Goal: Transaction & Acquisition: Purchase product/service

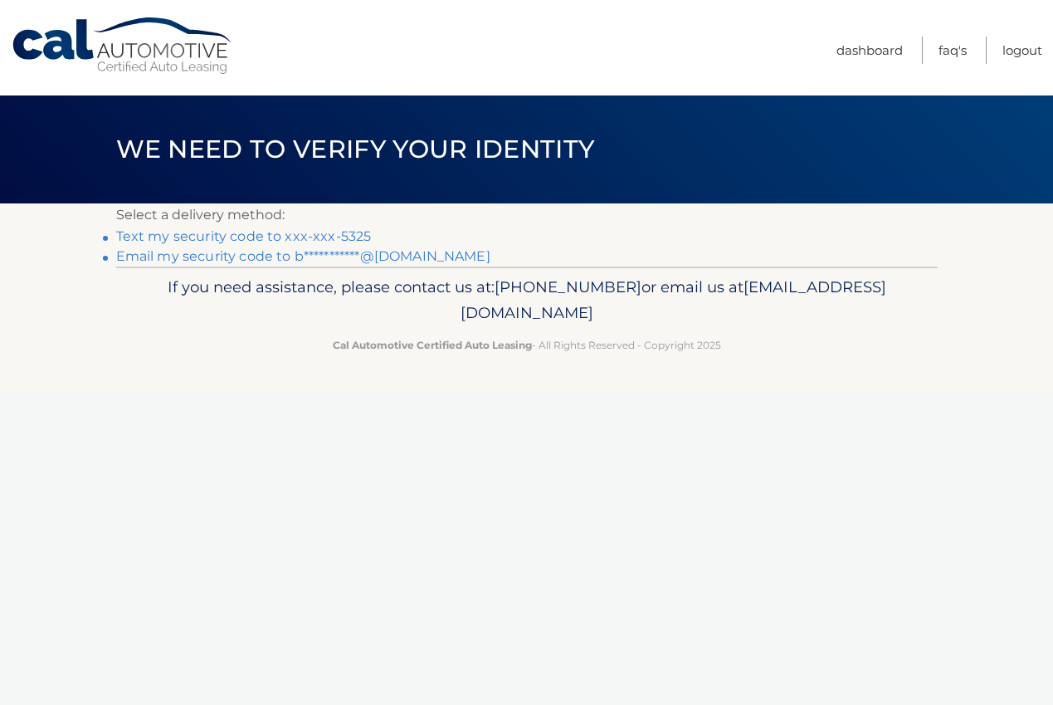
click at [308, 232] on link "Text my security code to xxx-xxx-5325" at bounding box center [244, 236] width 256 height 16
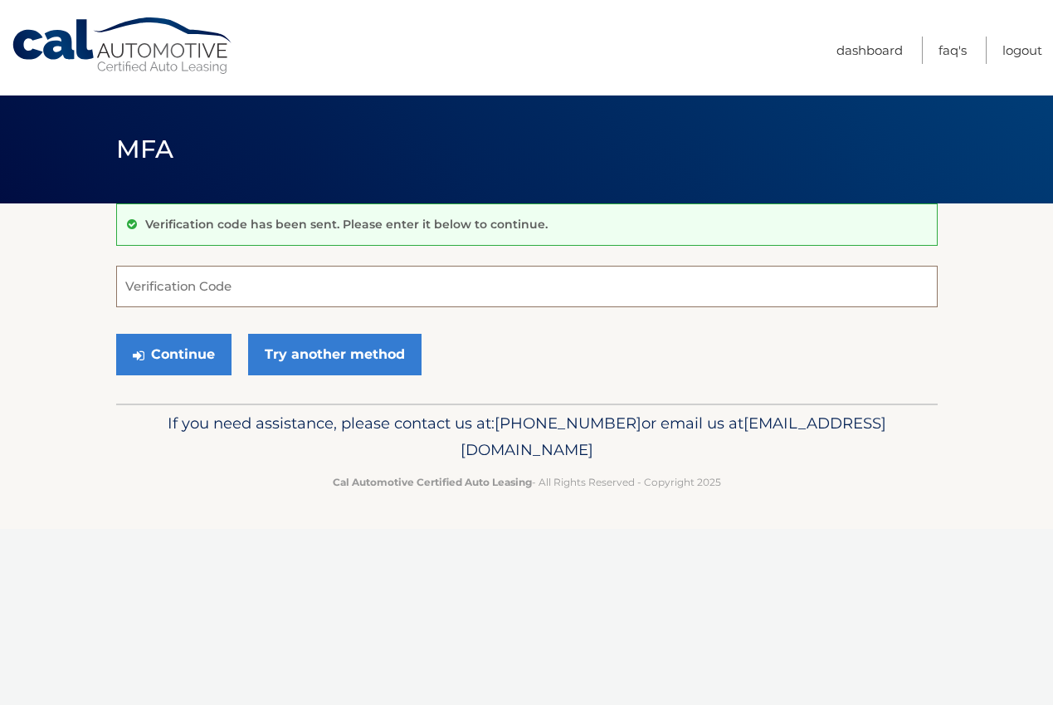
click at [242, 292] on input "Verification Code" at bounding box center [527, 287] width 822 height 42
type input "418991"
click at [116, 334] on button "Continue" at bounding box center [173, 355] width 115 height 42
click at [178, 363] on button "Continue" at bounding box center [173, 355] width 115 height 42
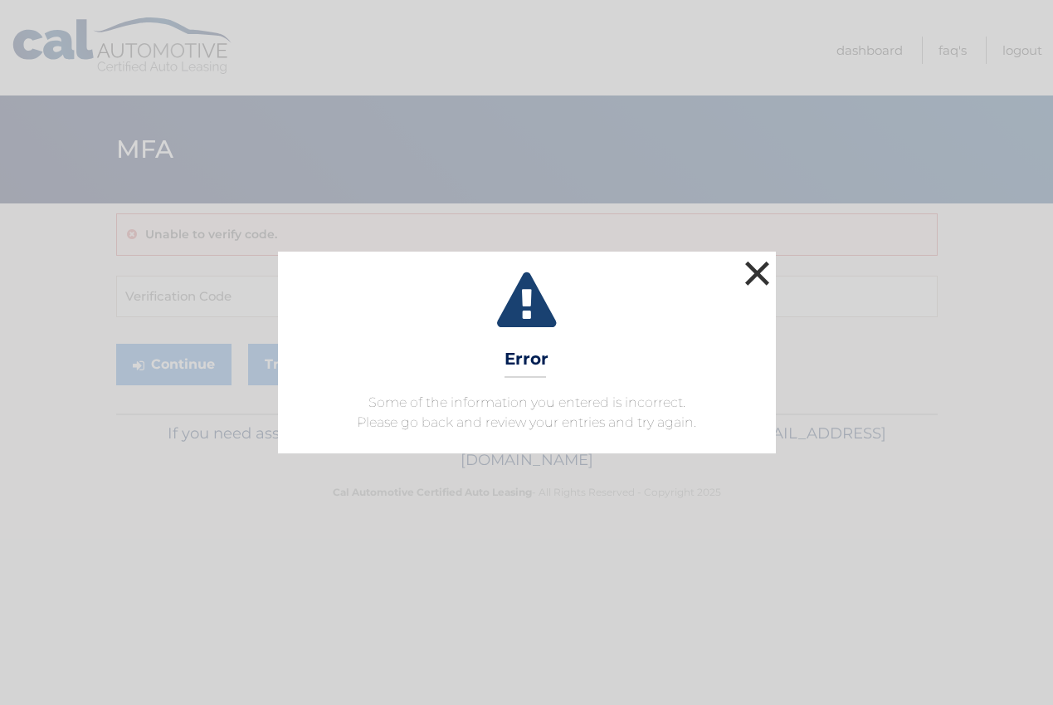
click at [771, 267] on button "×" at bounding box center [757, 272] width 33 height 33
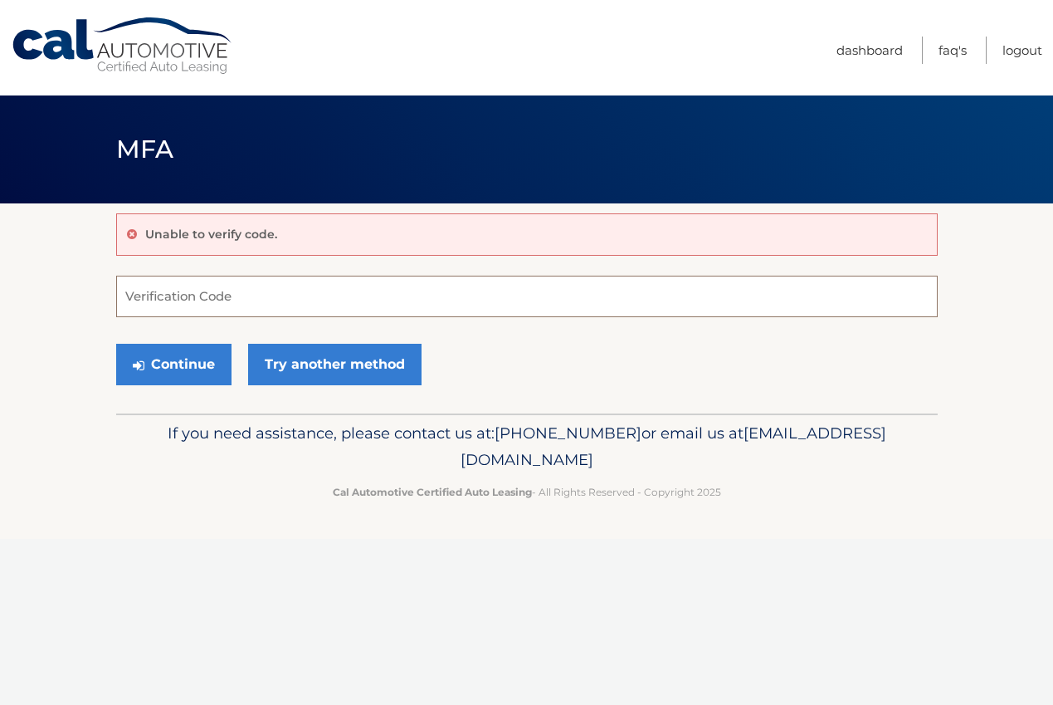
click at [249, 296] on input "Verification Code" at bounding box center [527, 297] width 822 height 42
type input "418991"
click at [116, 344] on button "Continue" at bounding box center [173, 365] width 115 height 42
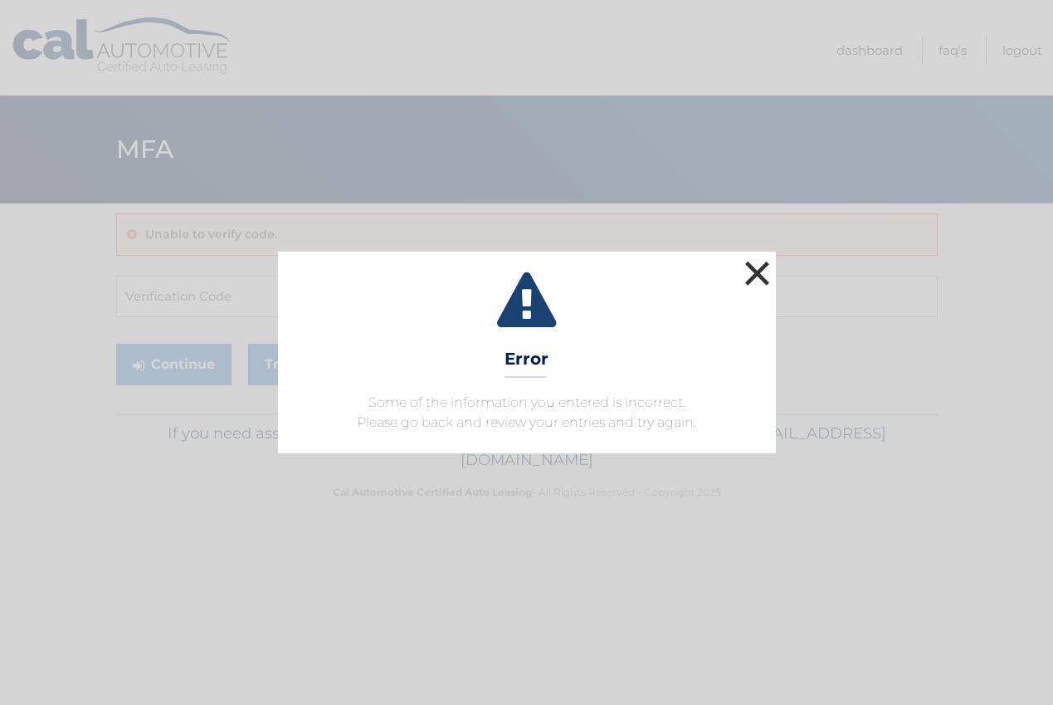
drag, startPoint x: 752, startPoint y: 270, endPoint x: 648, endPoint y: 294, distance: 106.5
click at [752, 270] on button "×" at bounding box center [757, 272] width 33 height 33
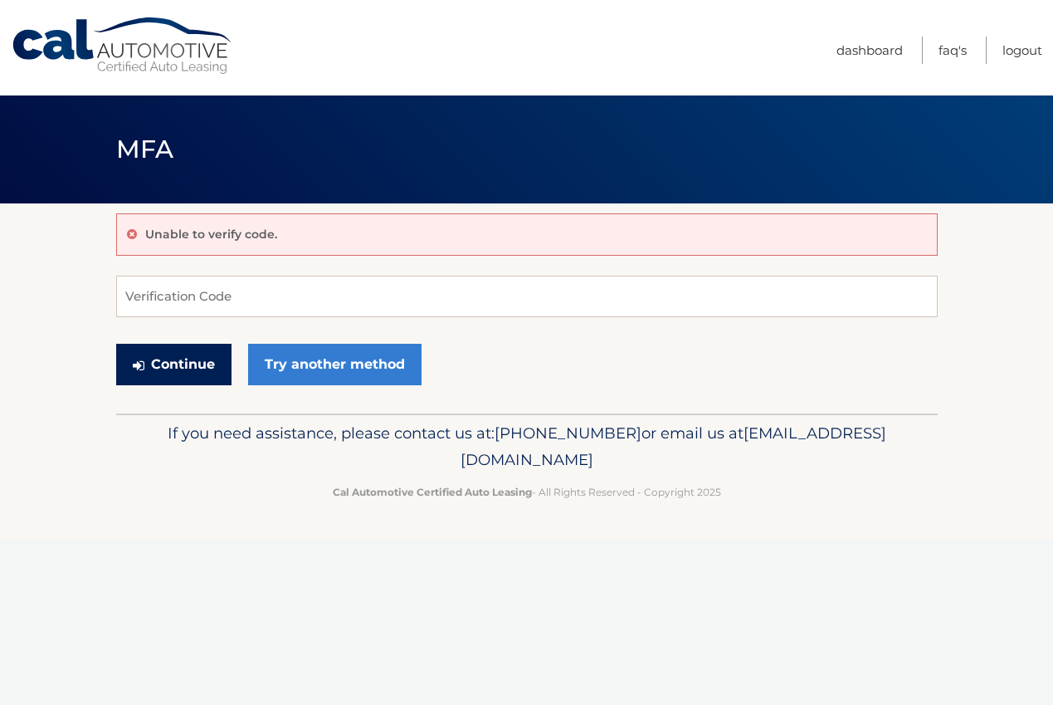
click at [171, 361] on button "Continue" at bounding box center [173, 365] width 115 height 42
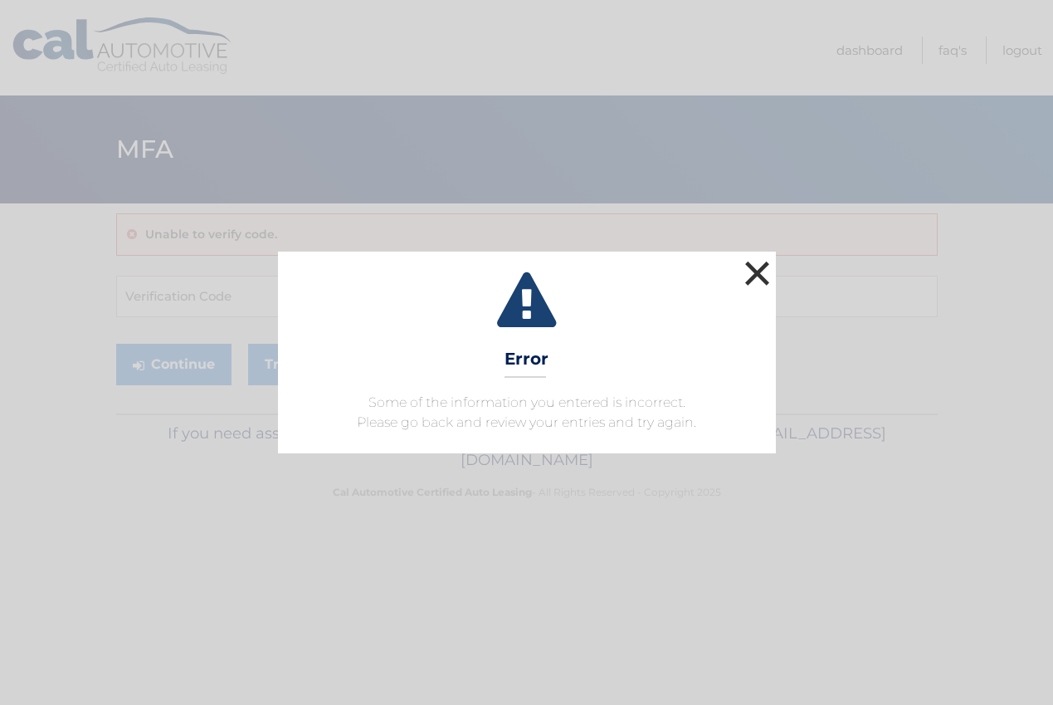
drag, startPoint x: 760, startPoint y: 278, endPoint x: 735, endPoint y: 291, distance: 28.2
click at [760, 279] on button "×" at bounding box center [757, 272] width 33 height 33
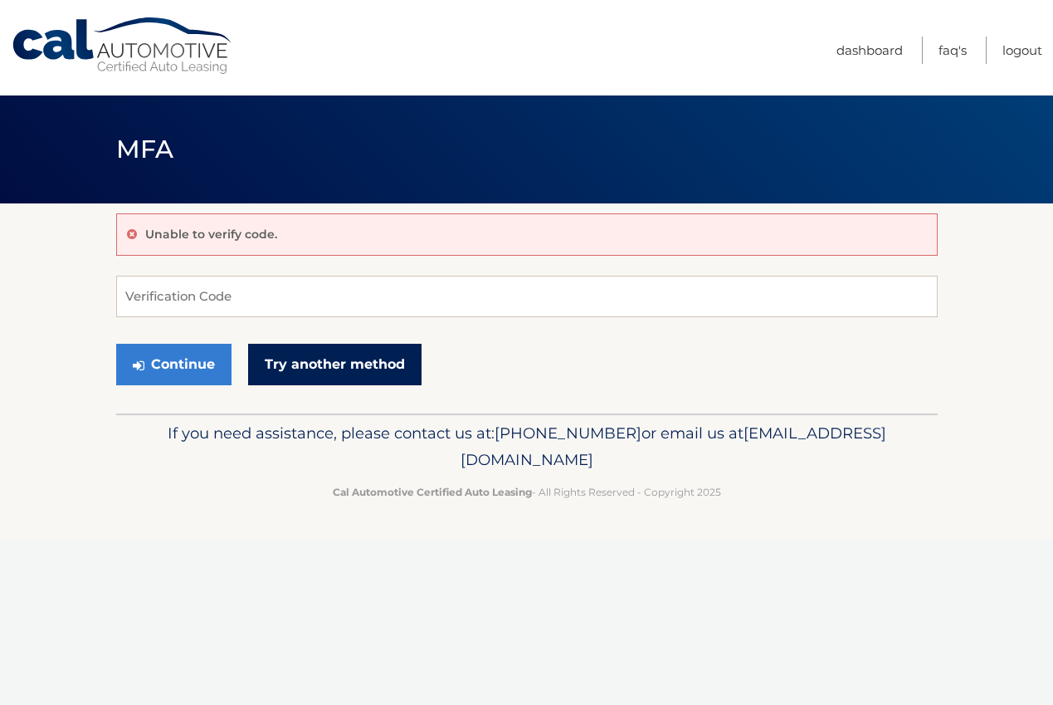
click at [346, 359] on link "Try another method" at bounding box center [334, 365] width 173 height 42
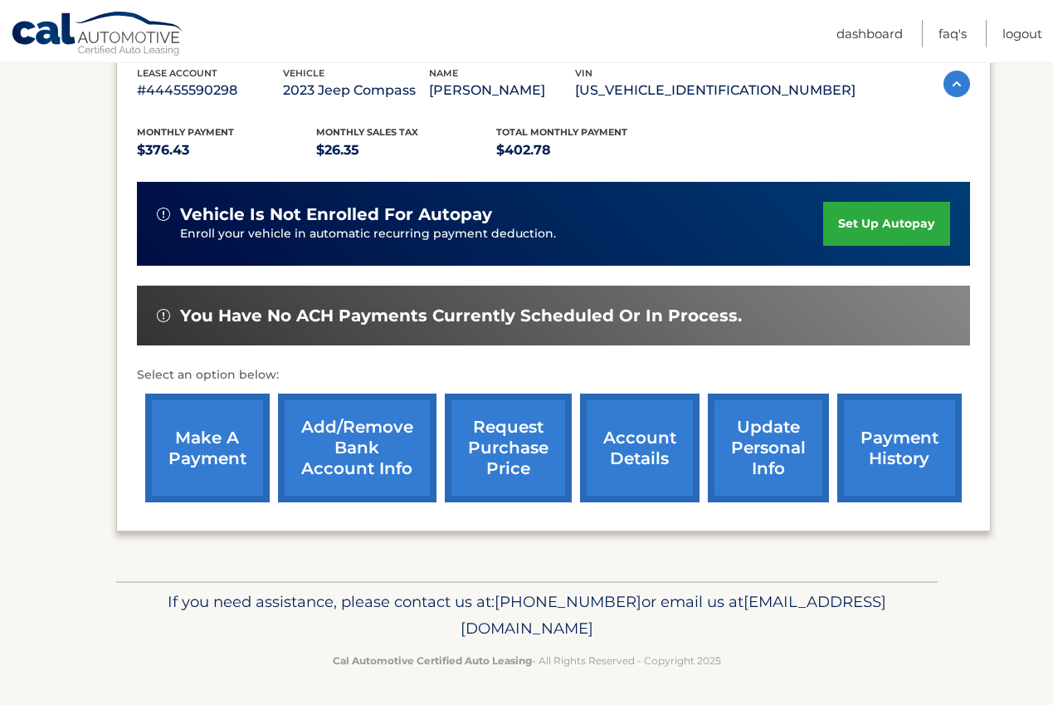
scroll to position [298, 0]
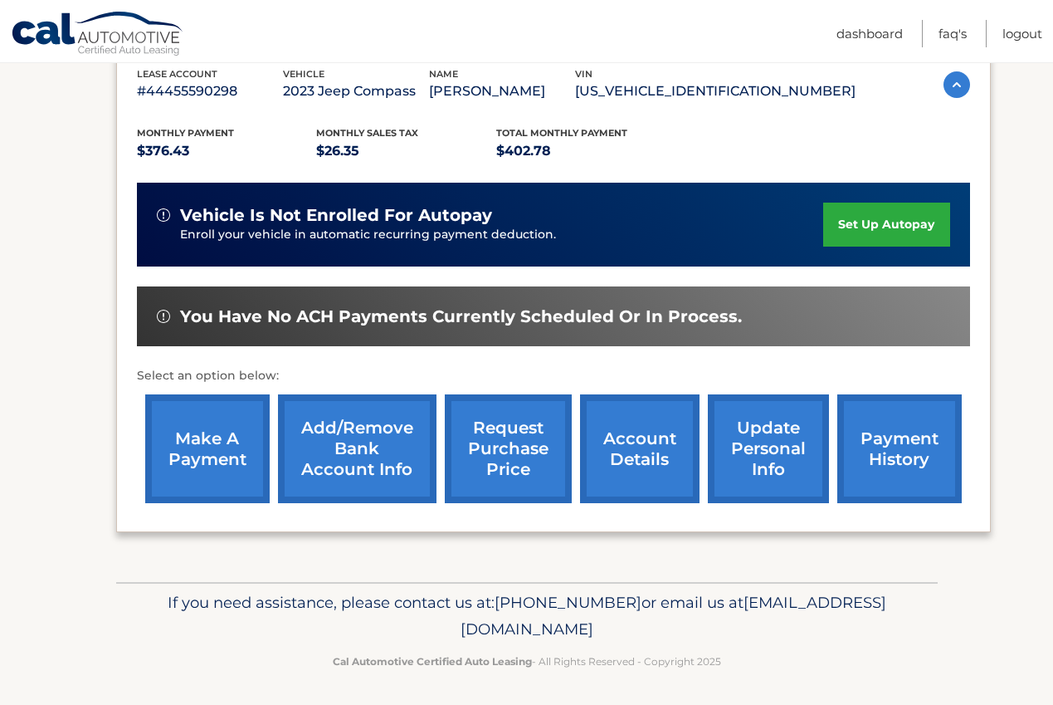
click at [231, 446] on link "make a payment" at bounding box center [207, 448] width 125 height 109
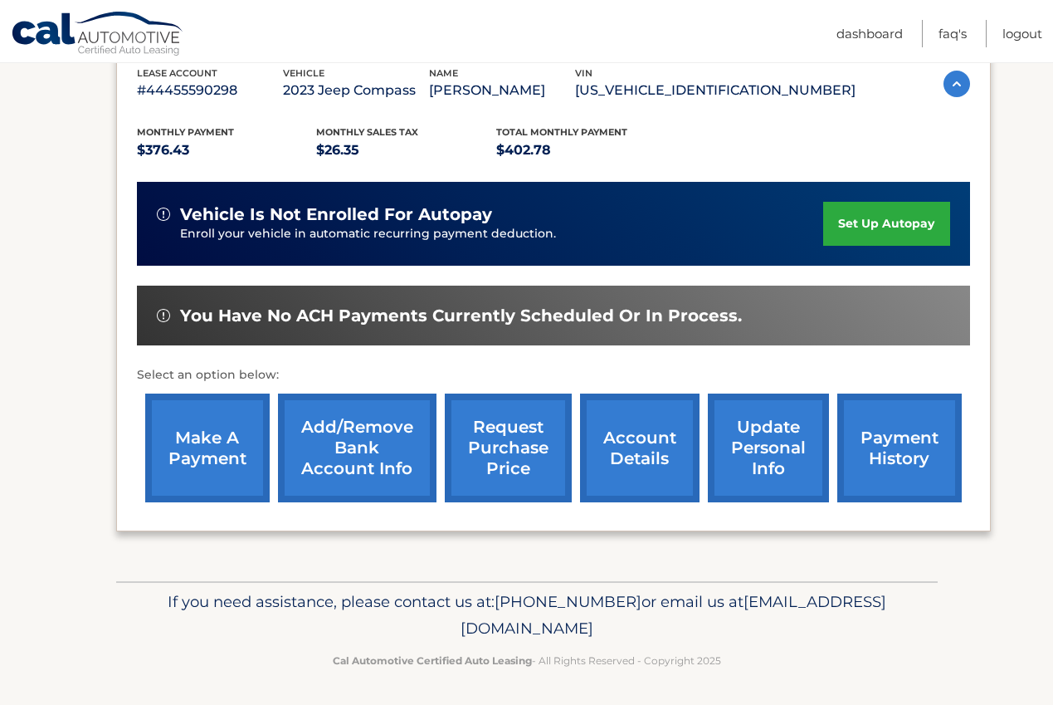
scroll to position [301, 0]
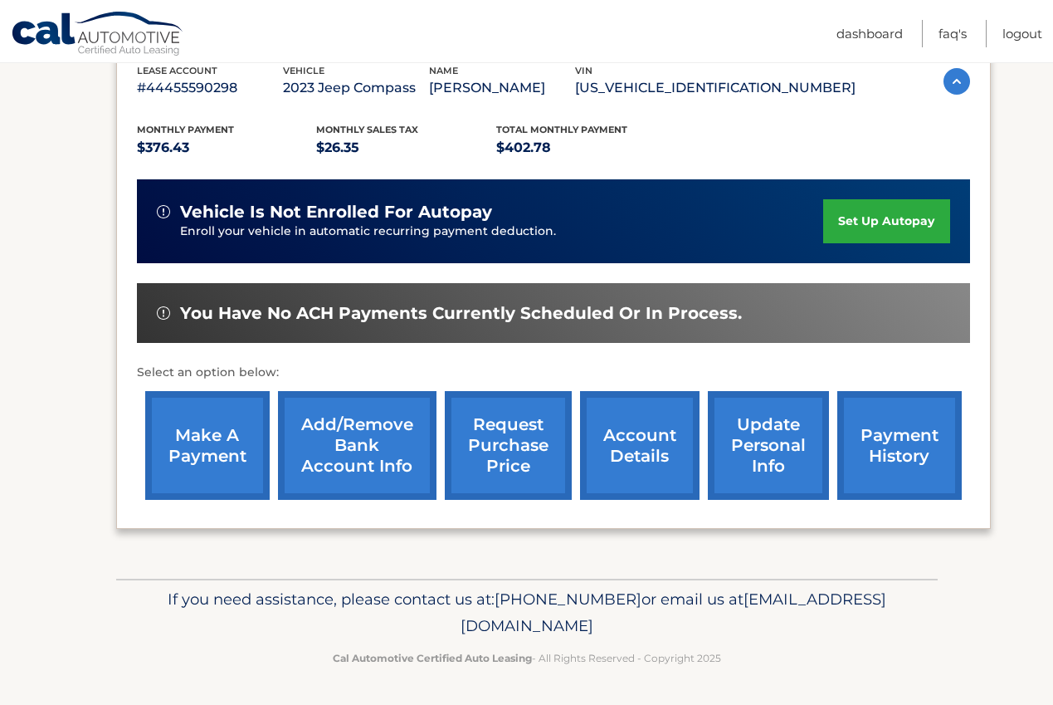
click at [380, 447] on link "Add/Remove bank account info" at bounding box center [357, 445] width 159 height 109
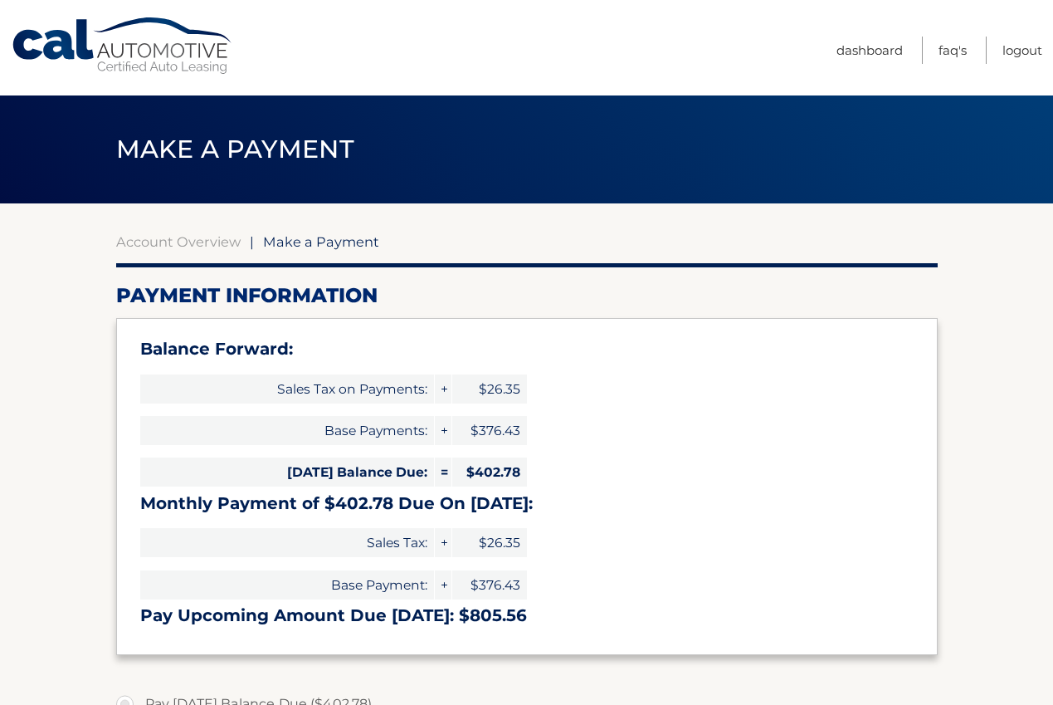
select select "MjlkZDJiZTAtMzA3My00MmU3LTg1NTEtMTI4Zjc2ODEwYmQ5"
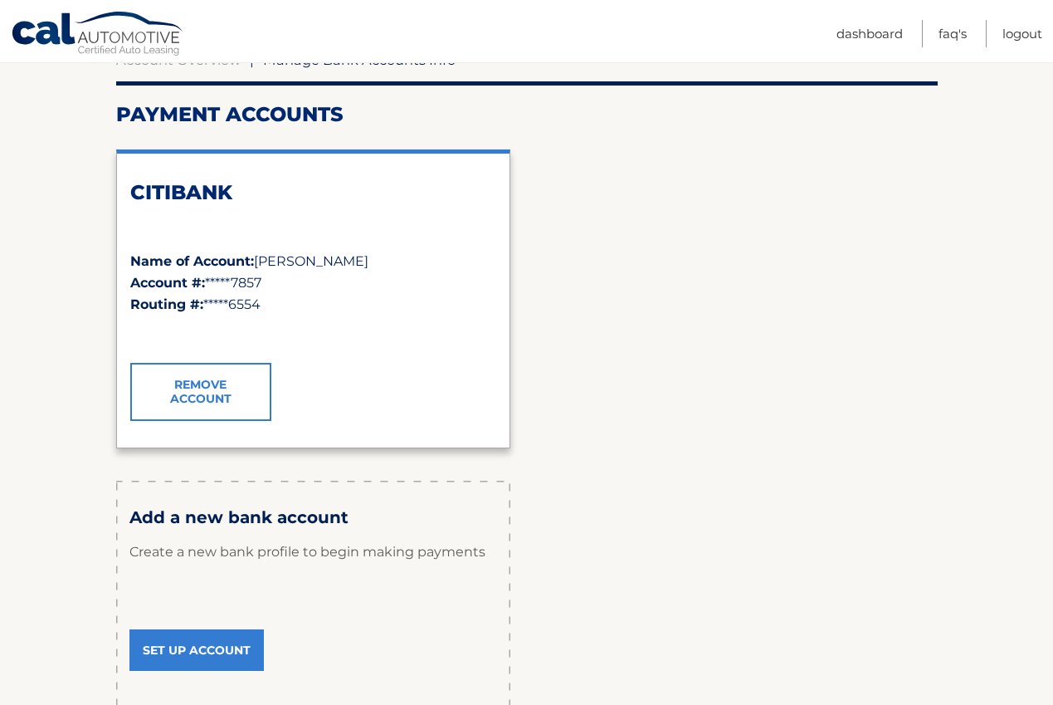
scroll to position [322, 0]
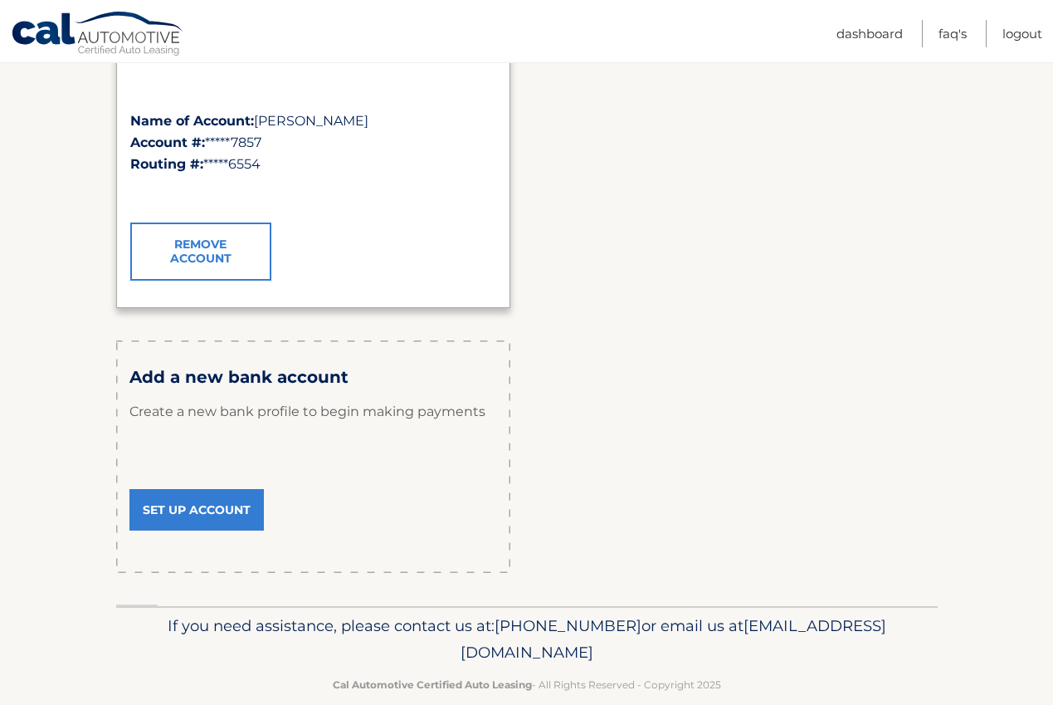
click at [199, 508] on link "Set Up Account" at bounding box center [196, 510] width 134 height 42
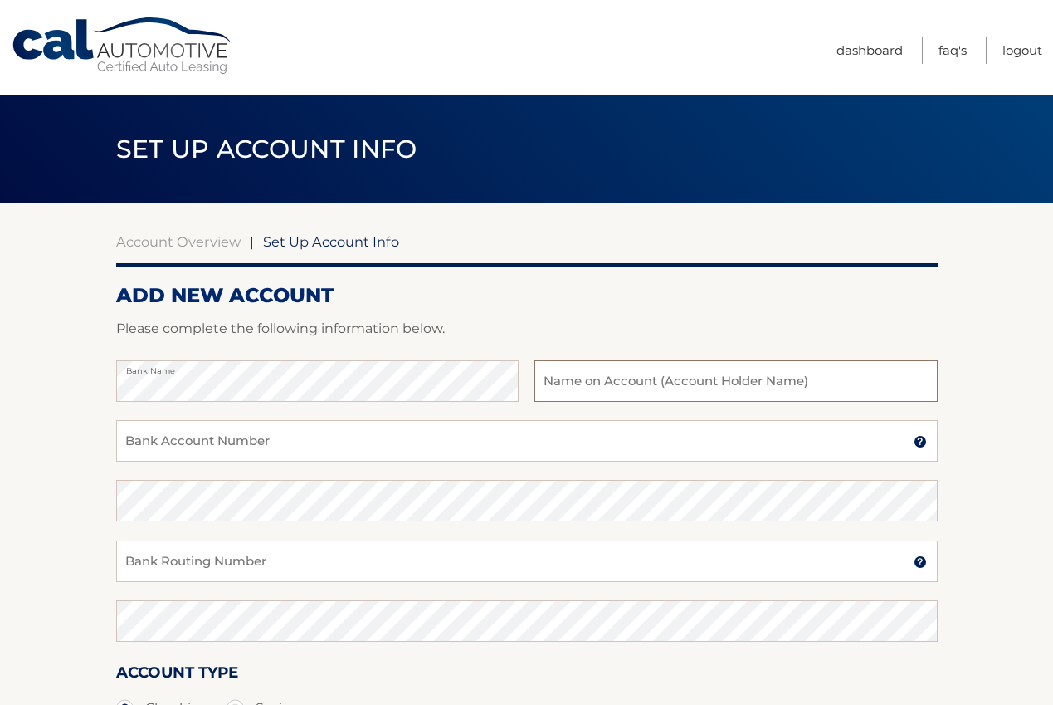
type input "[PERSON_NAME]"
click at [157, 440] on input "Bank Account Number" at bounding box center [527, 441] width 822 height 42
type input "898159240761"
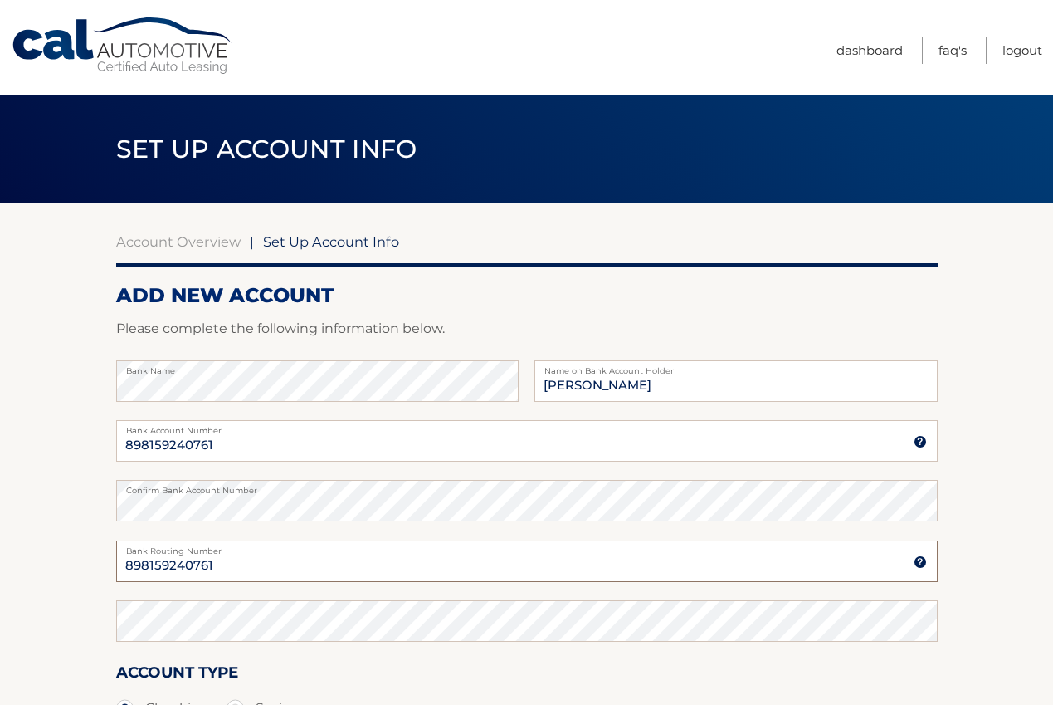
drag, startPoint x: 280, startPoint y: 562, endPoint x: 64, endPoint y: 550, distance: 216.2
click at [64, 550] on section "Account Overview | Set Up Account Info ADD NEW ACCOUNT Please complete the foll…" at bounding box center [526, 519] width 1053 height 633
type input "063100277"
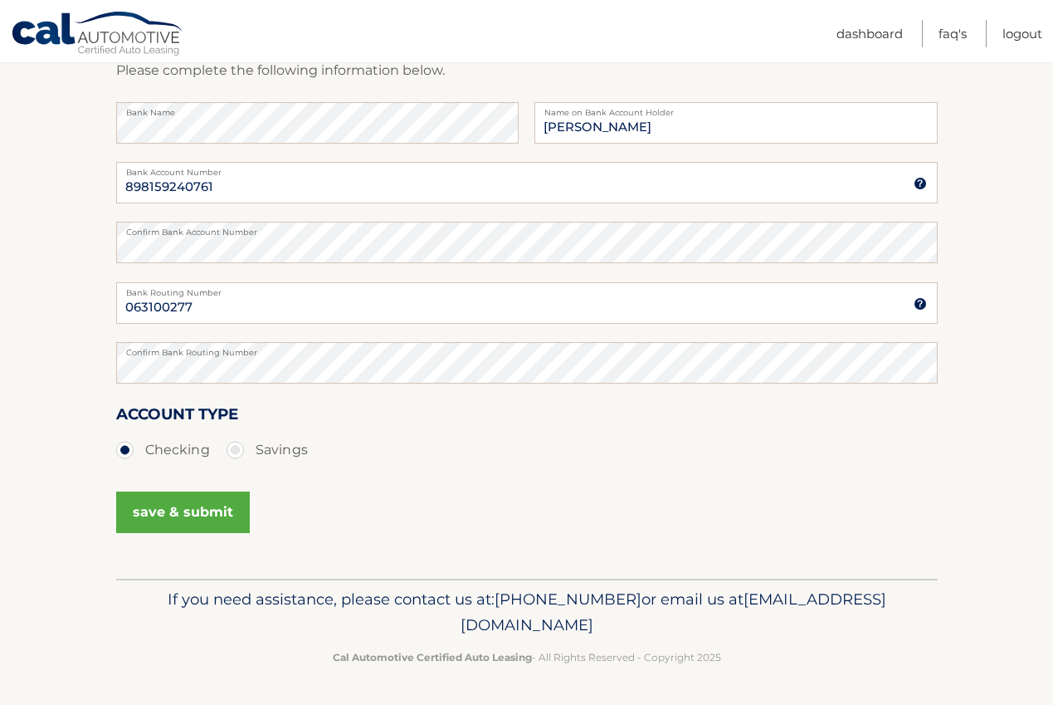
click at [178, 508] on button "save & submit" at bounding box center [183, 512] width 134 height 42
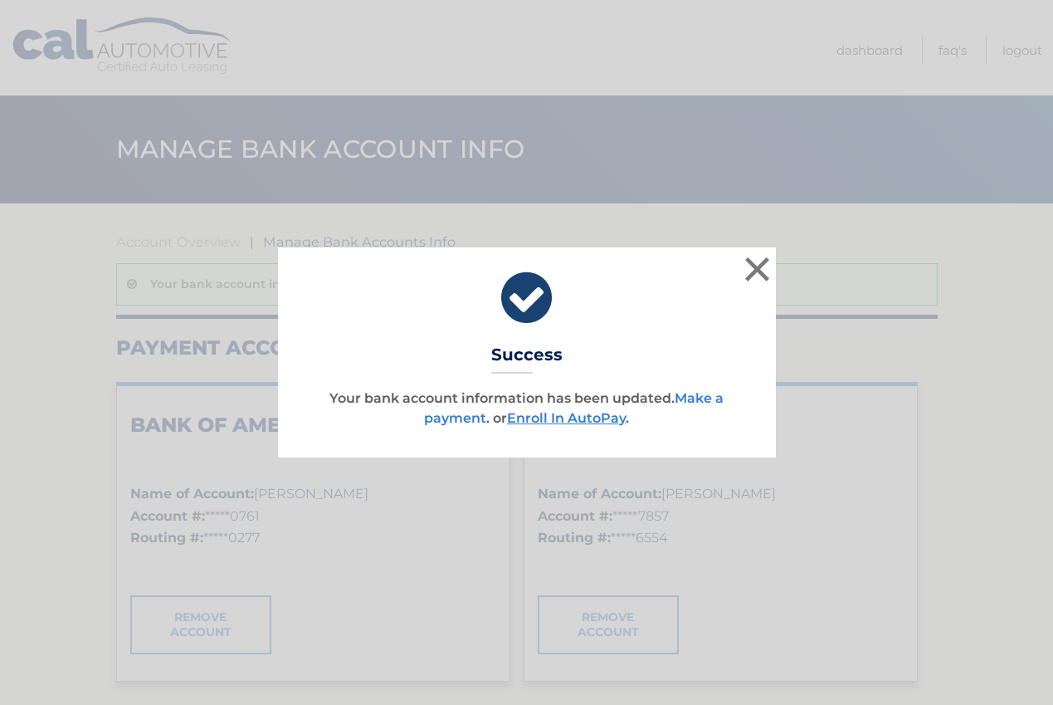
click at [691, 397] on link "Make a payment" at bounding box center [574, 408] width 300 height 36
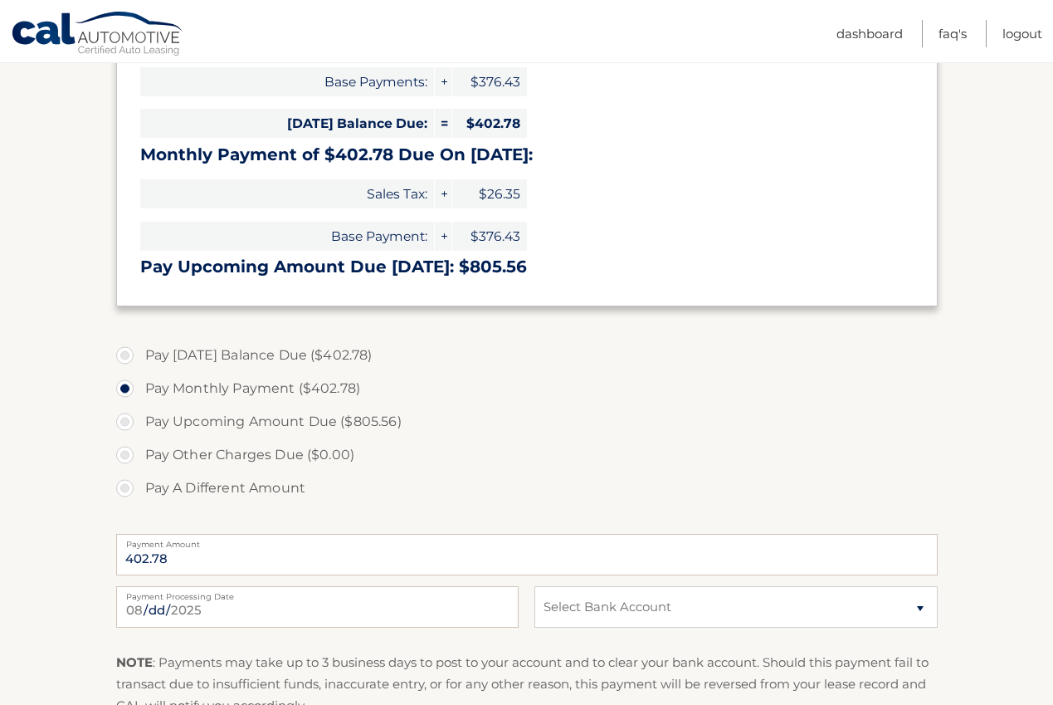
scroll to position [351, 0]
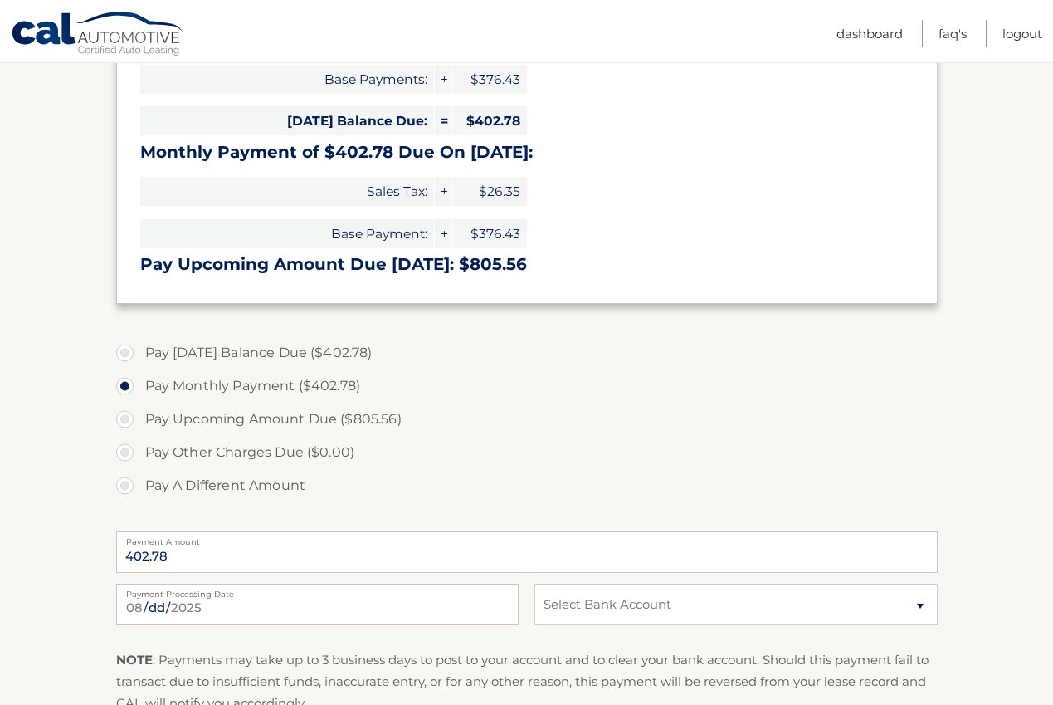
click at [130, 353] on label "Pay [DATE] Balance Due ($402.78)" at bounding box center [527, 352] width 822 height 33
click at [130, 353] on input "Pay [DATE] Balance Due ($402.78)" at bounding box center [131, 349] width 17 height 27
radio input "true"
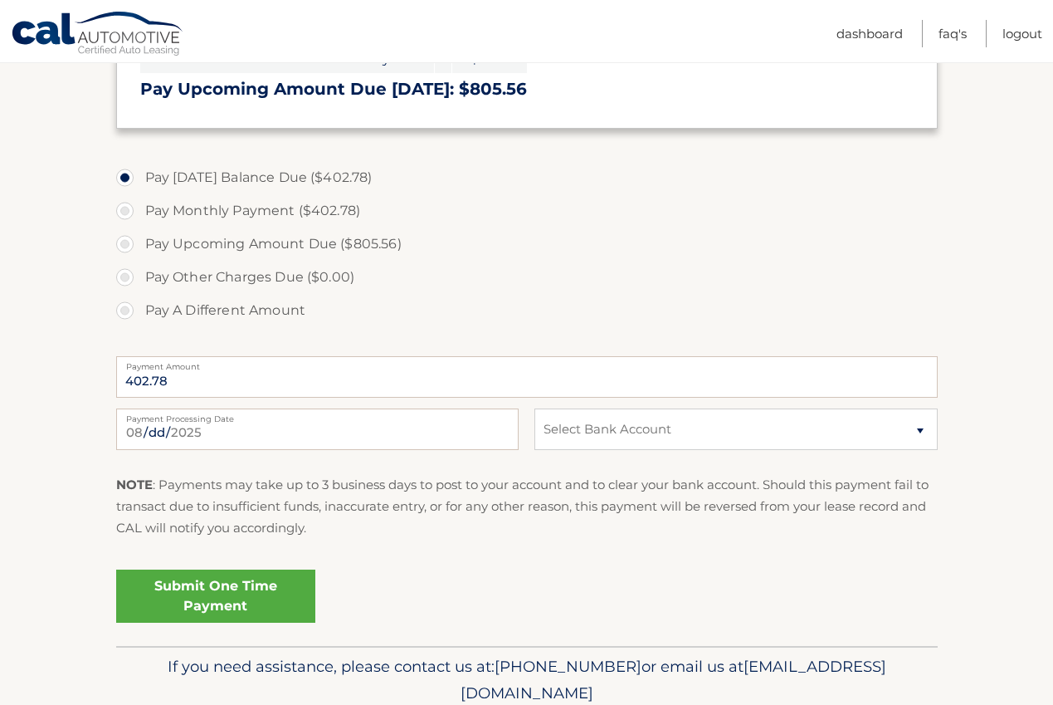
scroll to position [530, 0]
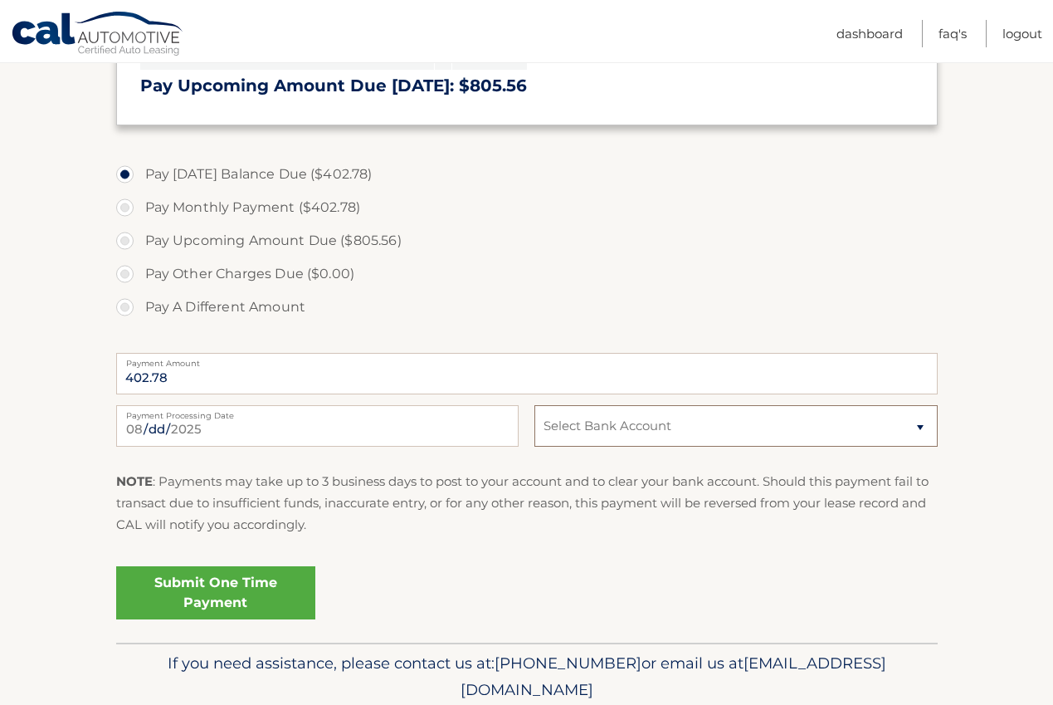
click at [681, 433] on select "Select Bank Account Checking BANK OF AMERICA, N.A. *****0761 Checking CITIBANK …" at bounding box center [736, 426] width 403 height 42
select select "OWEyYzQ1MjMtMDVhZS00OWMwLTg4NDgtMDRiOTczMDc3YjE4"
click at [201, 591] on link "Submit One Time Payment" at bounding box center [215, 592] width 199 height 53
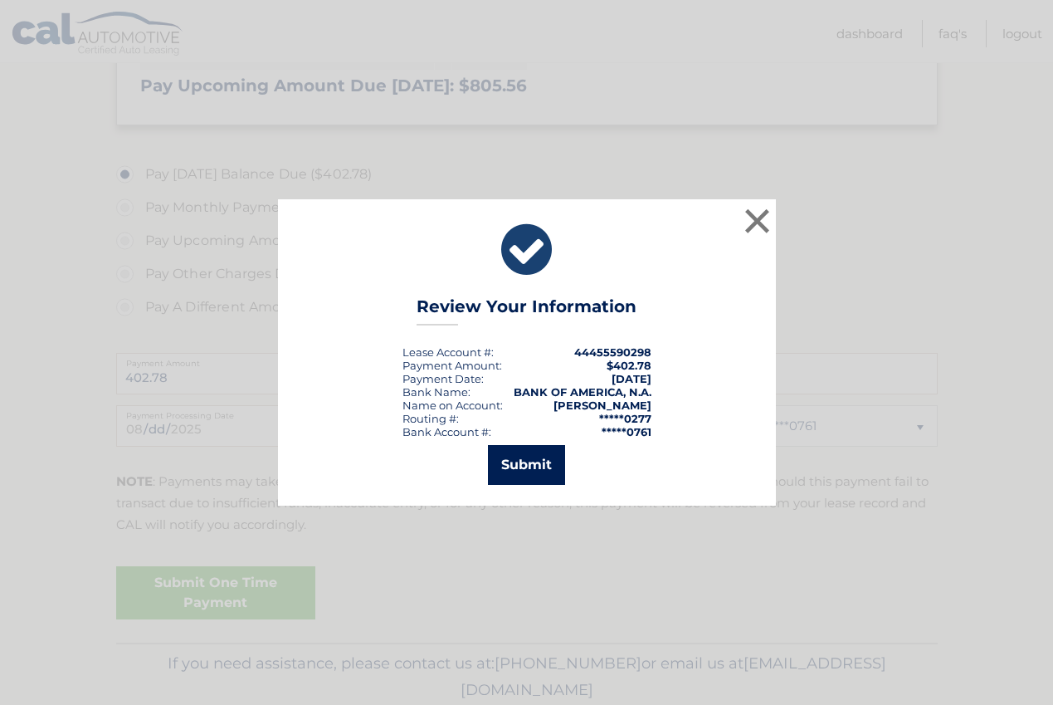
click at [523, 470] on button "Submit" at bounding box center [526, 465] width 77 height 40
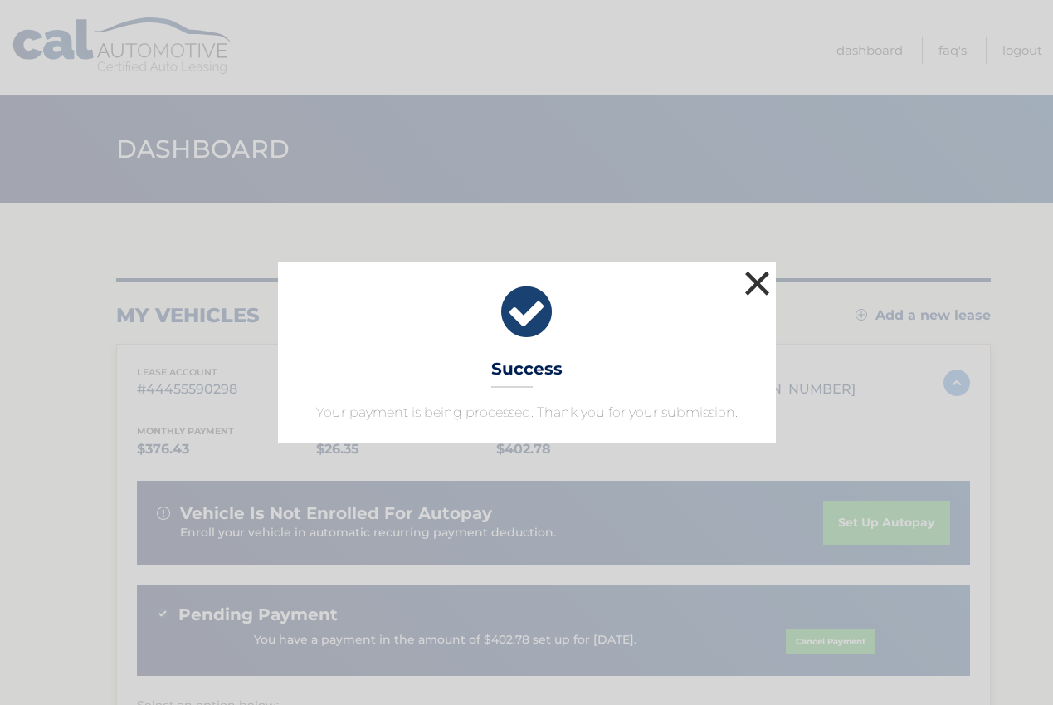
click at [766, 281] on button "×" at bounding box center [757, 282] width 33 height 33
